Goal: Transaction & Acquisition: Purchase product/service

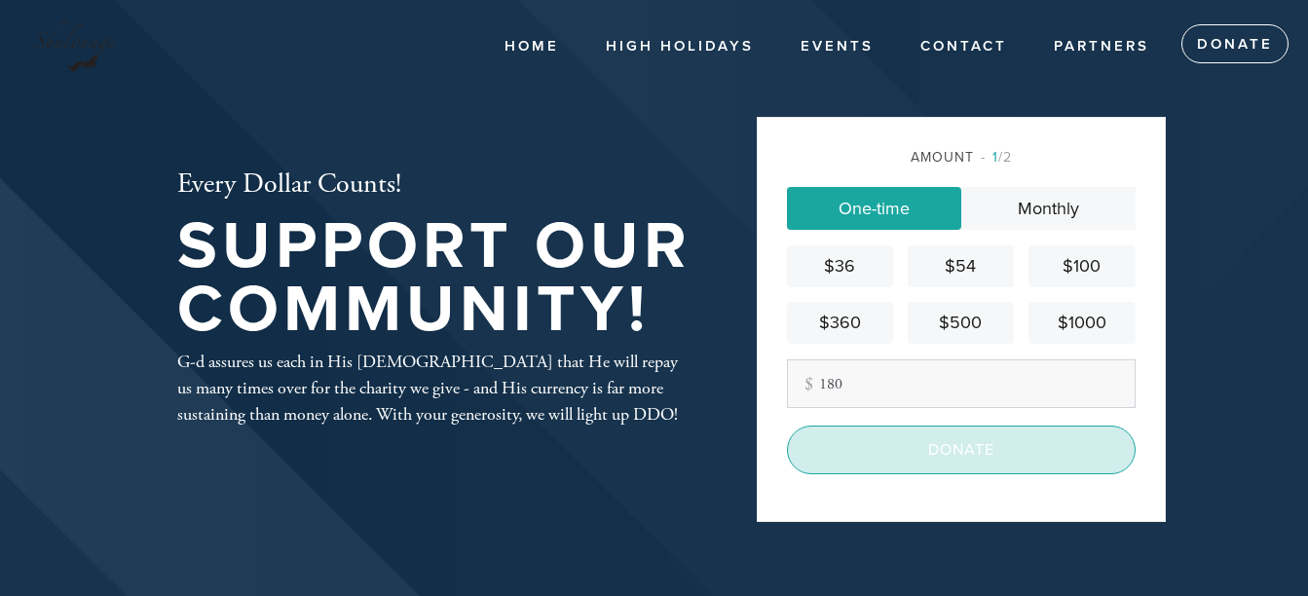
type input "180"
click at [918, 443] on input "Donate" at bounding box center [961, 450] width 349 height 49
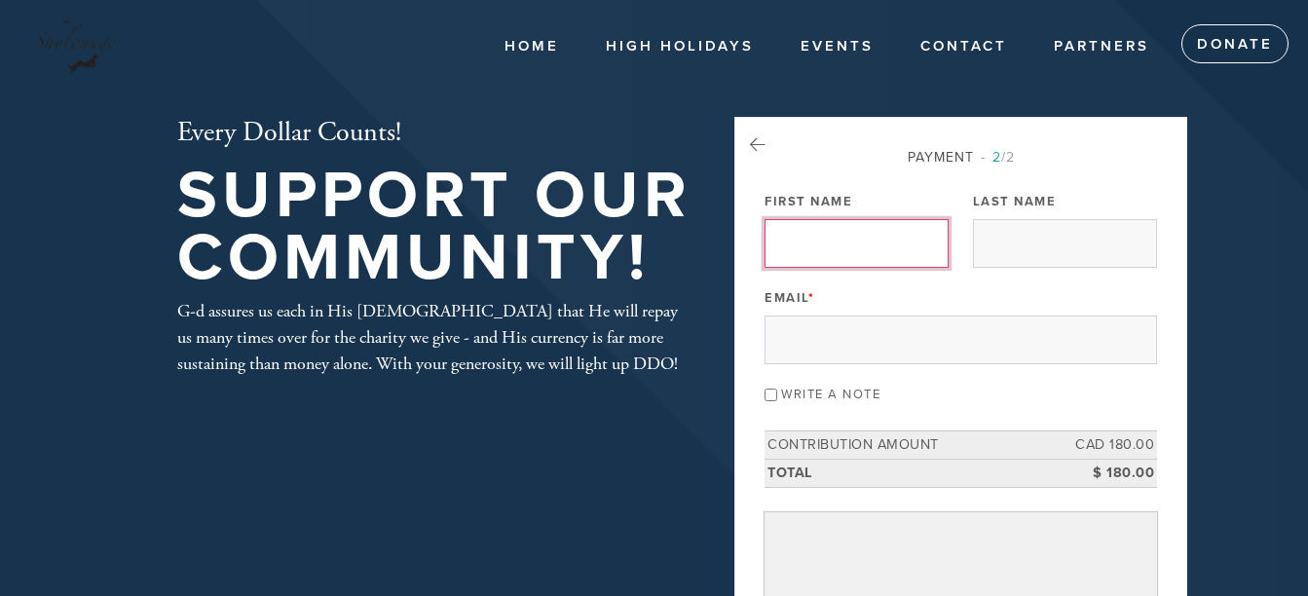
click at [811, 258] on input "First Name" at bounding box center [857, 243] width 184 height 49
type input "MARTIN"
type input "FELLNER"
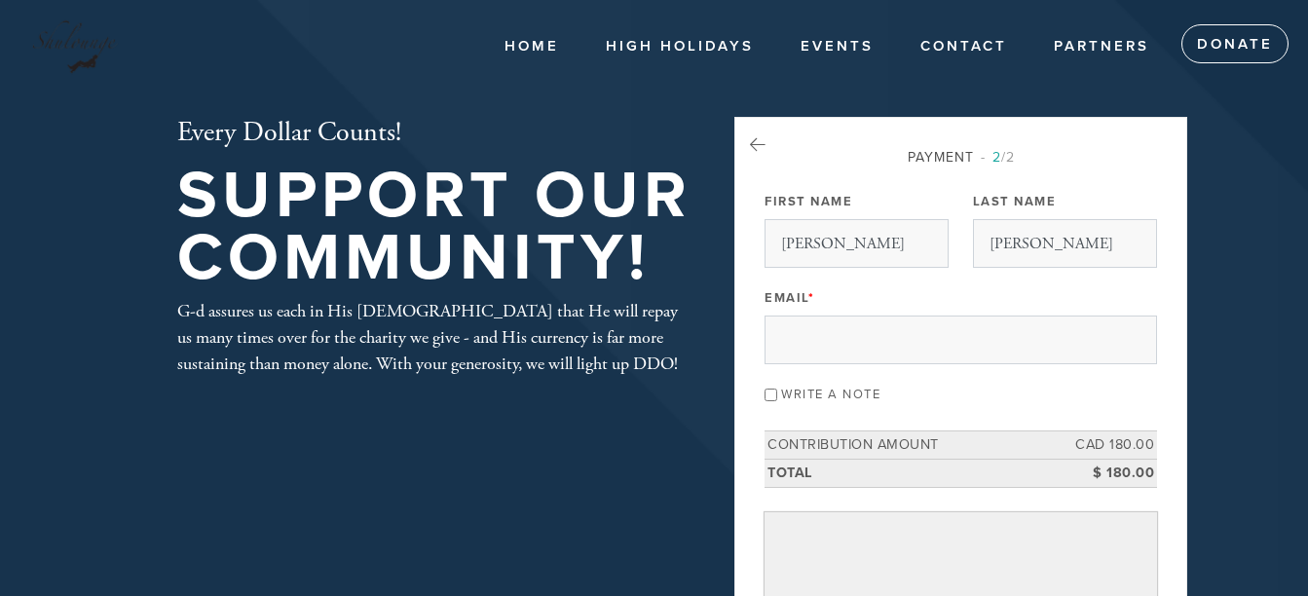
type input "martindavidfellner@gmail.com"
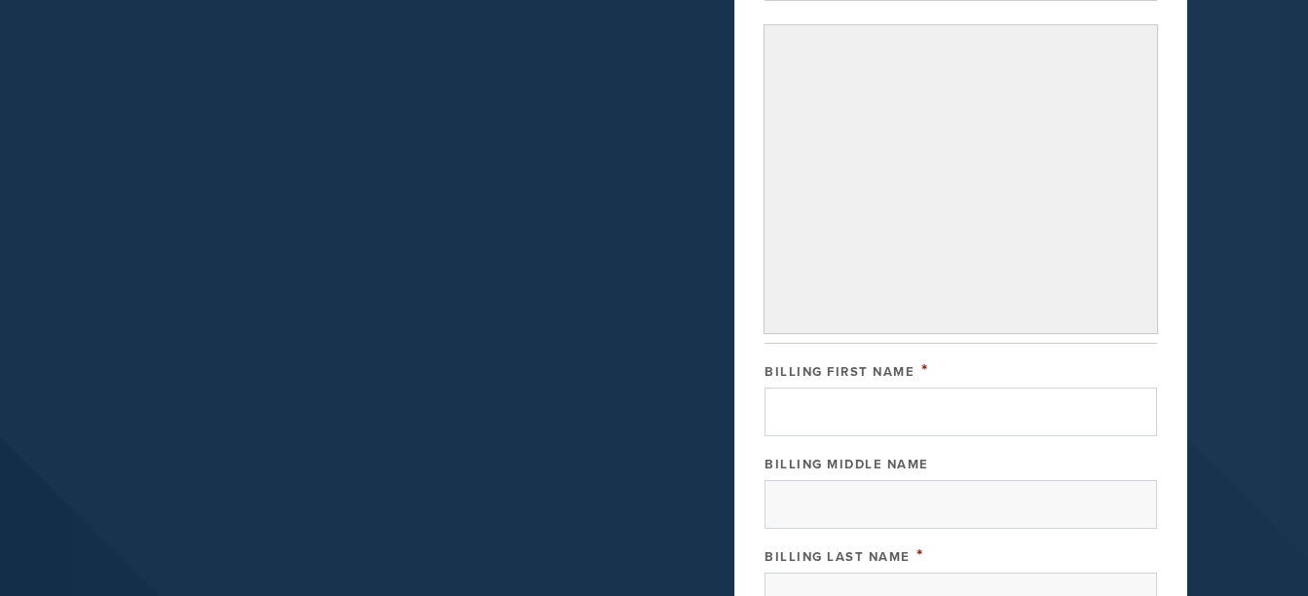
scroll to position [390, 0]
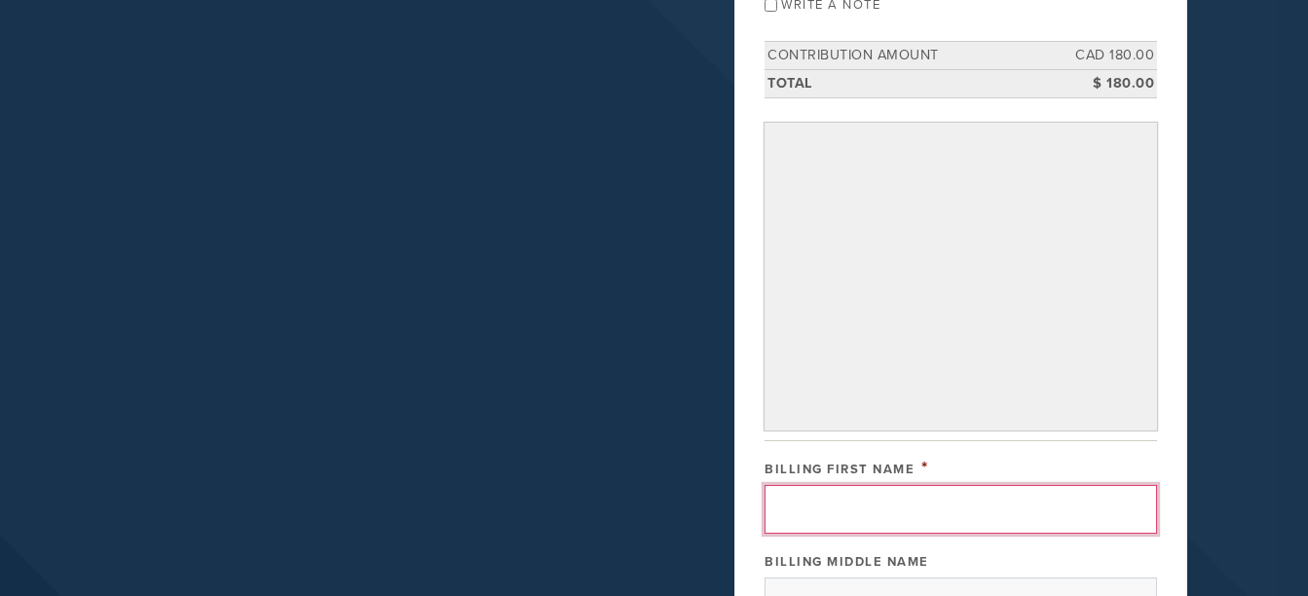
click at [865, 494] on input "Billing First Name" at bounding box center [961, 509] width 393 height 49
type input "MARTIN"
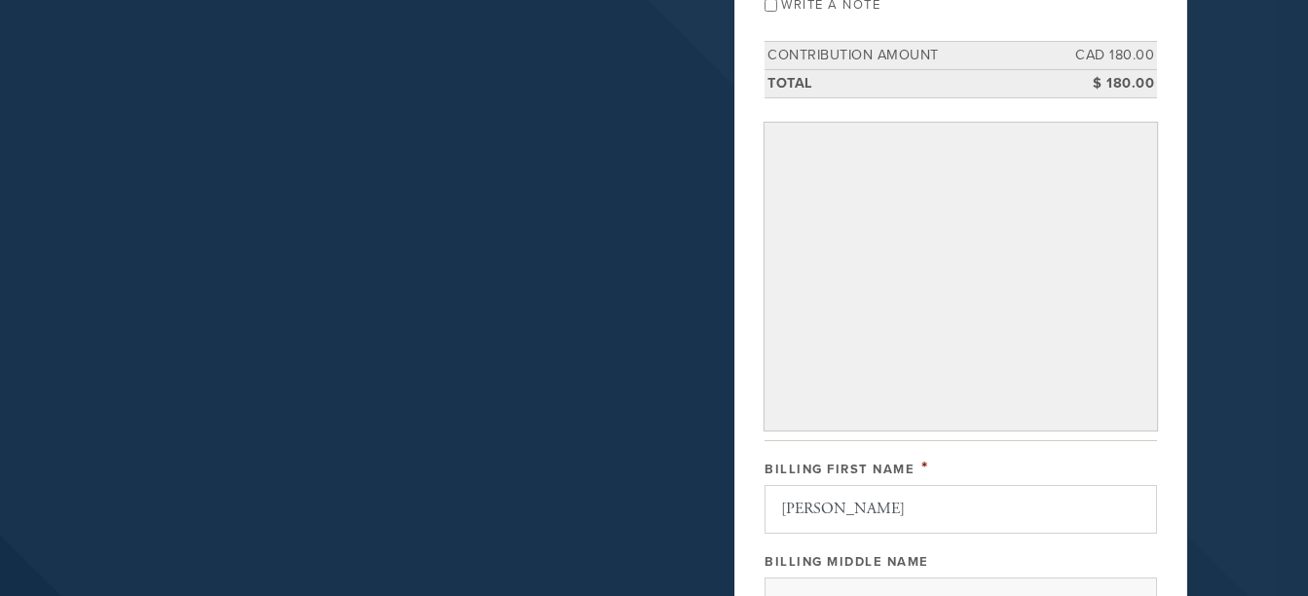
type input "FELLNER"
type input "102, glenbrooke"
type input "dollard des ormeaux"
type input "United States"
type input "QC"
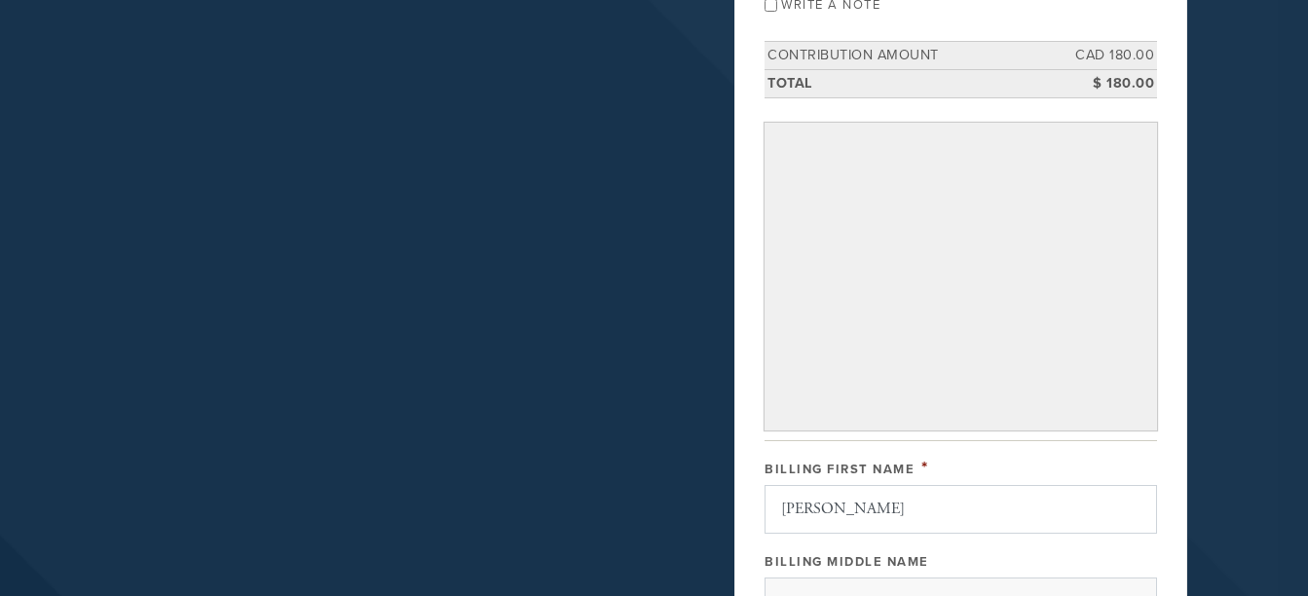
type input "H9A 2L8"
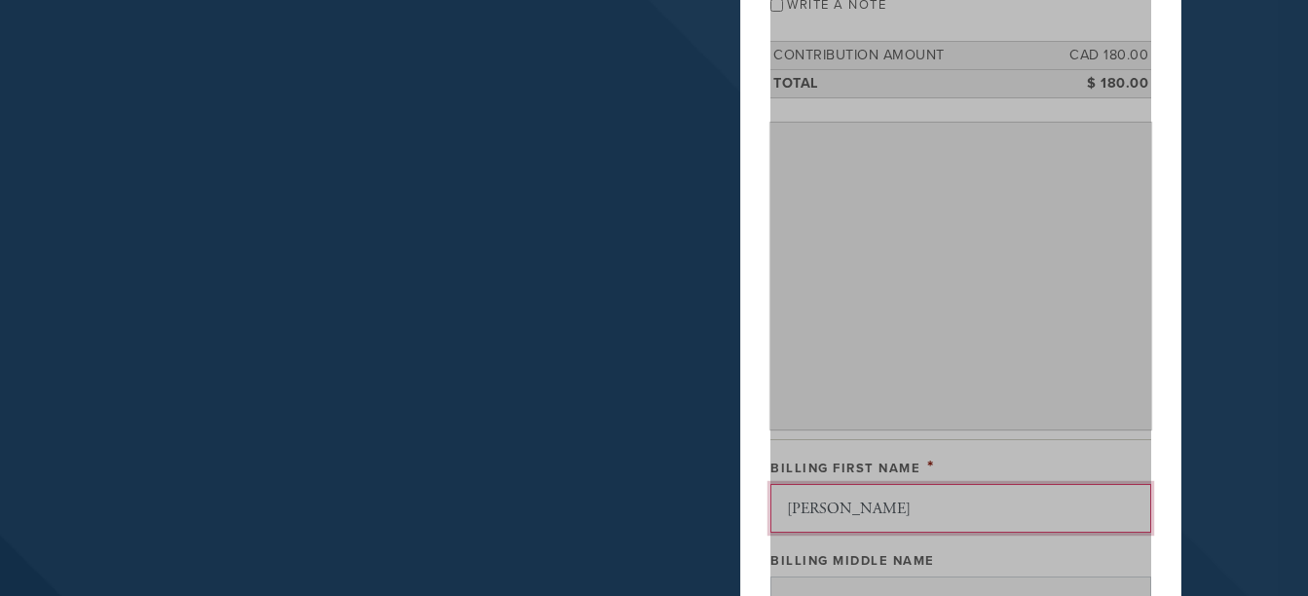
scroll to position [1017, 0]
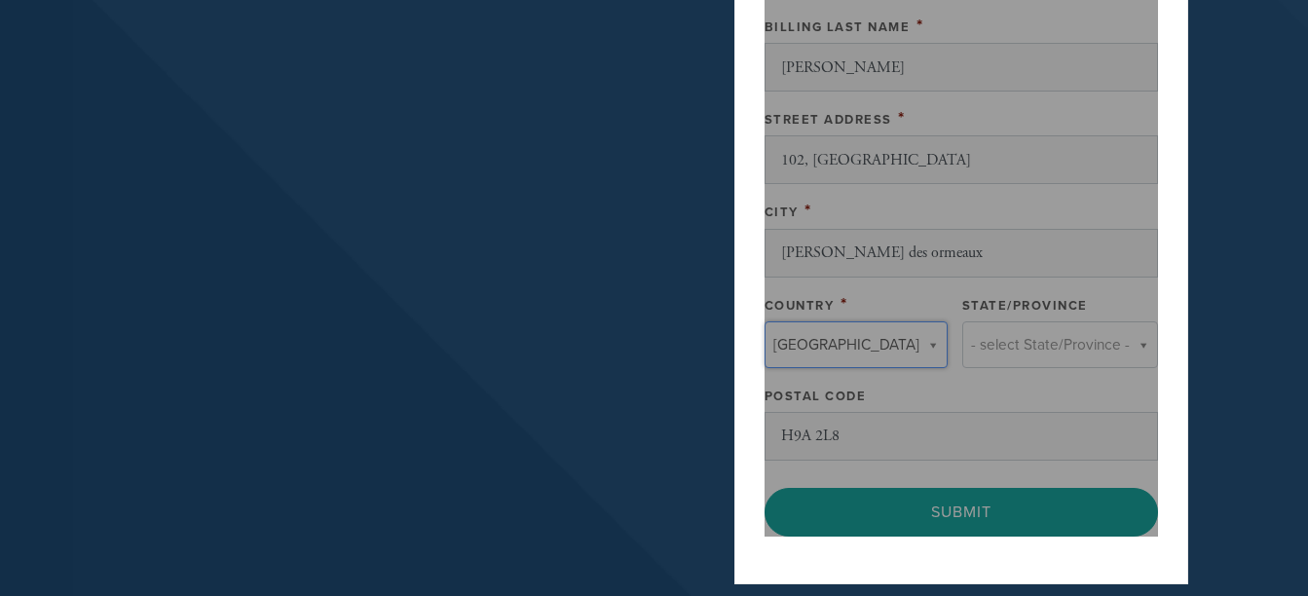
type input "United States"
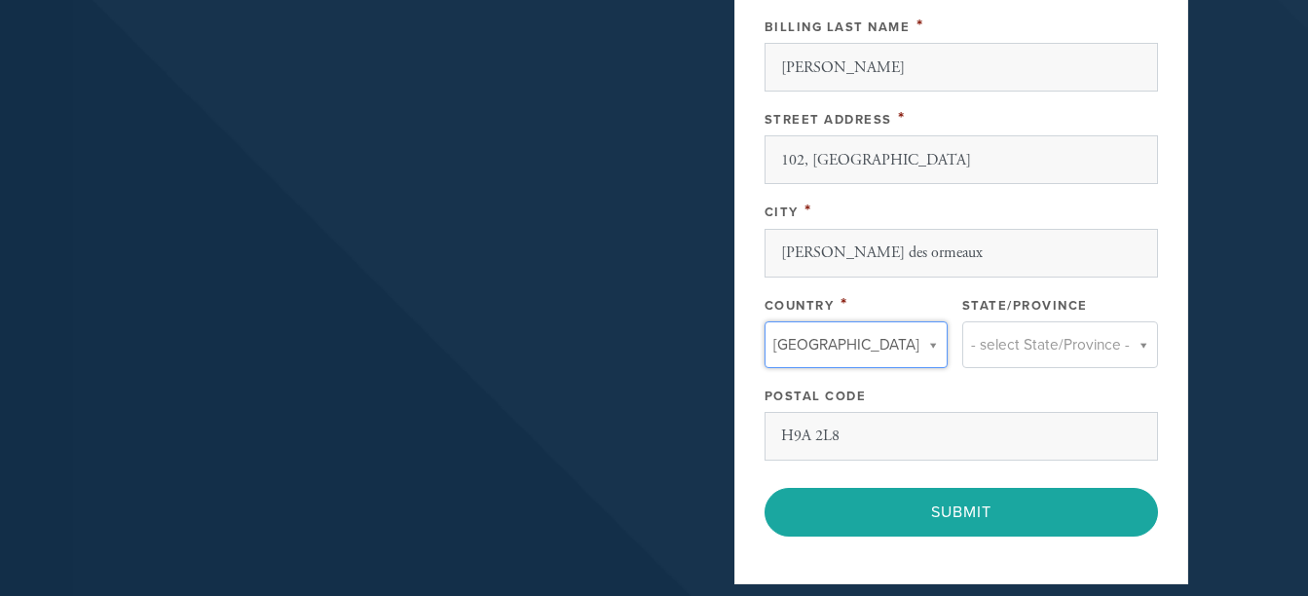
type input "QC"
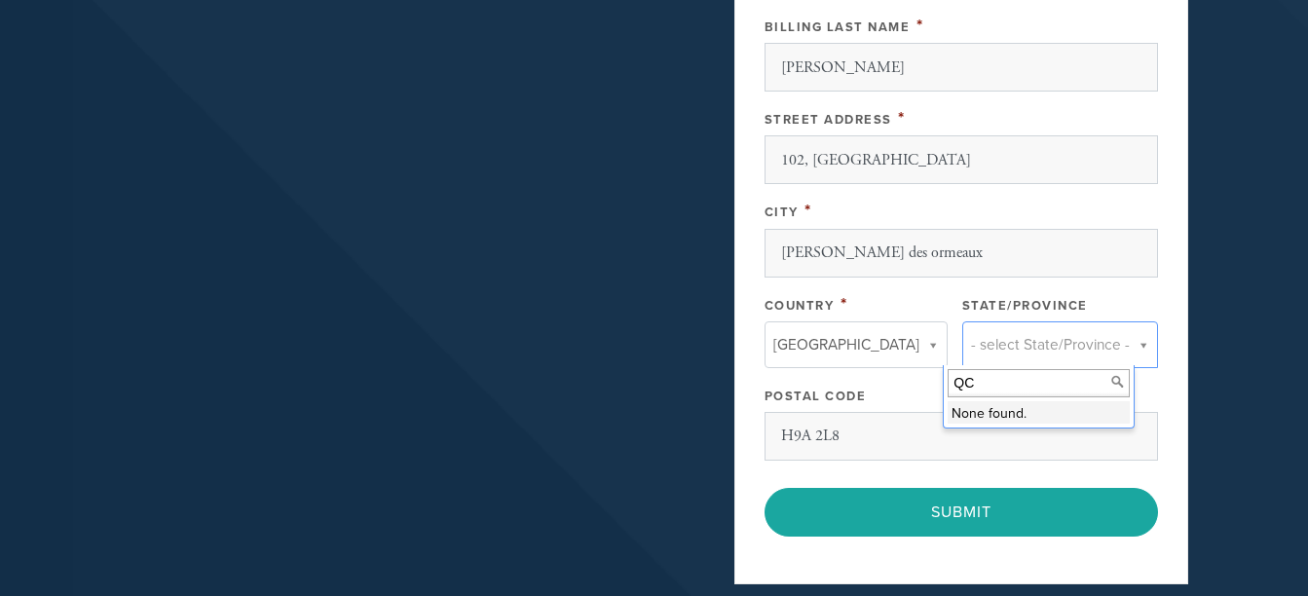
click at [1056, 386] on input "QC" at bounding box center [1039, 383] width 182 height 28
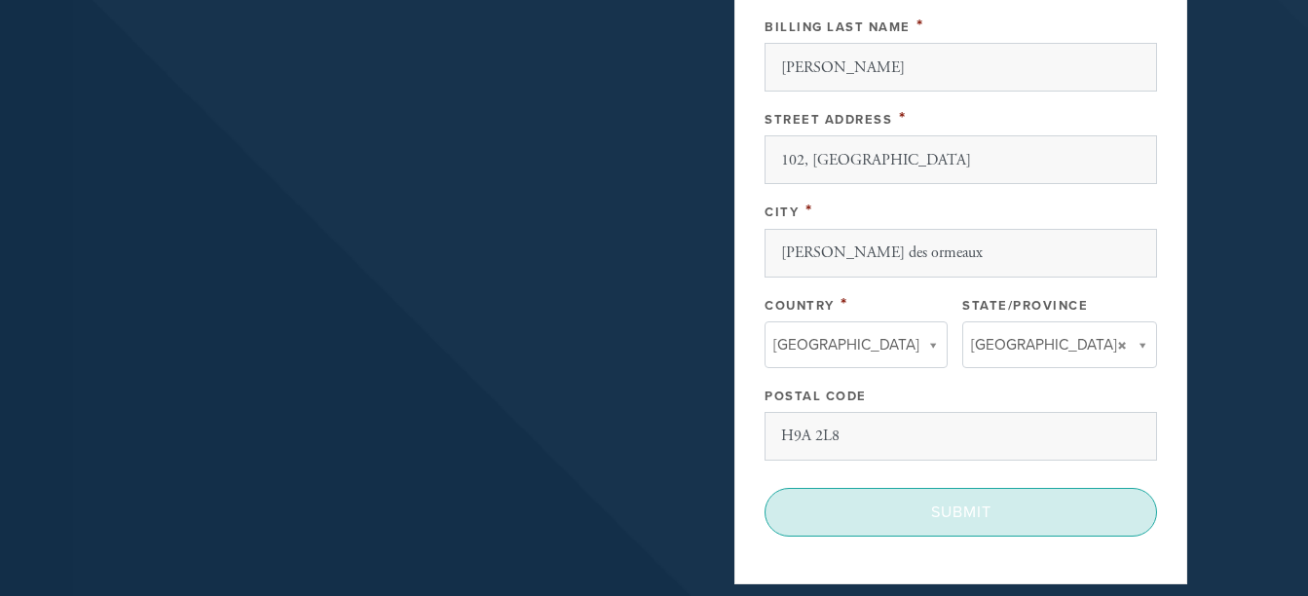
click at [987, 507] on input "Submit" at bounding box center [961, 512] width 393 height 49
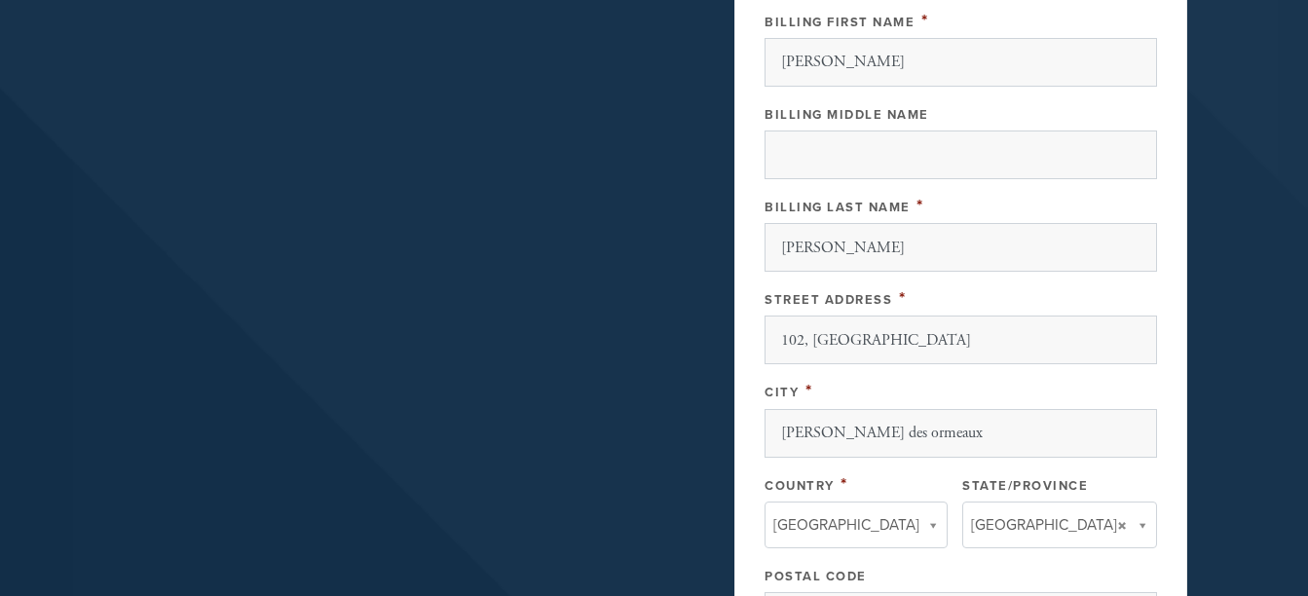
scroll to position [678, 0]
